Goal: Navigation & Orientation: Find specific page/section

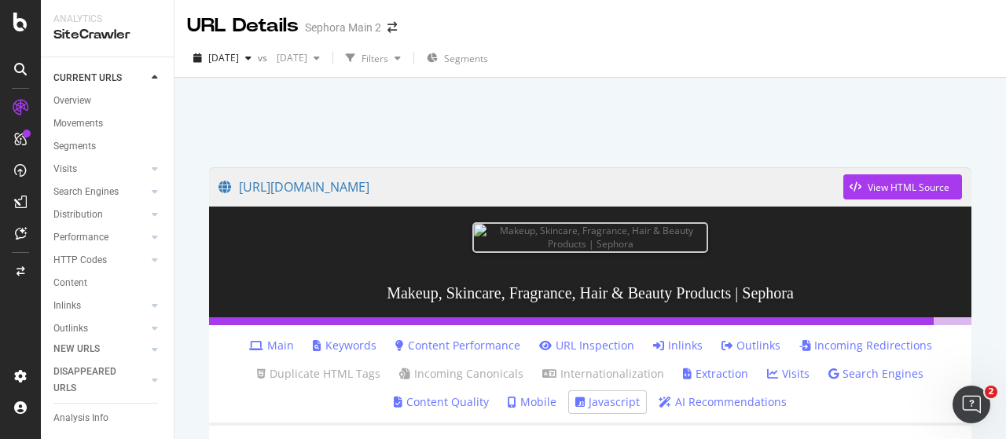
scroll to position [214, 0]
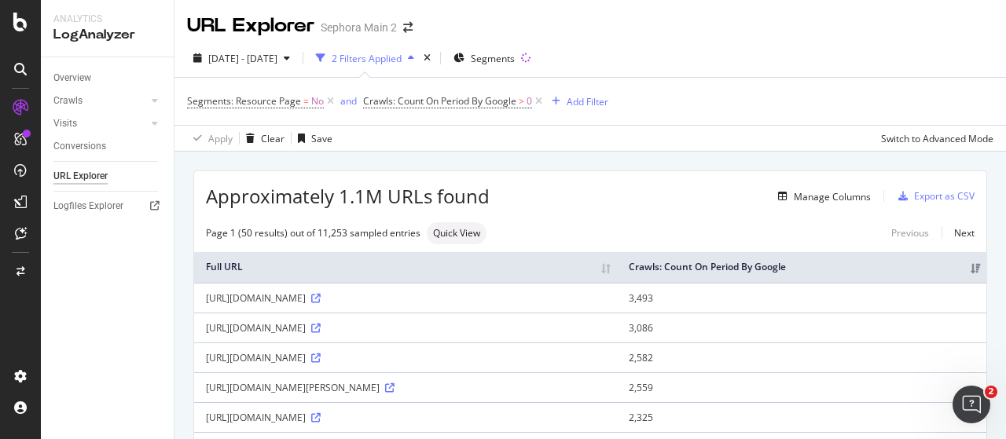
scroll to position [61, 0]
